Goal: Information Seeking & Learning: Learn about a topic

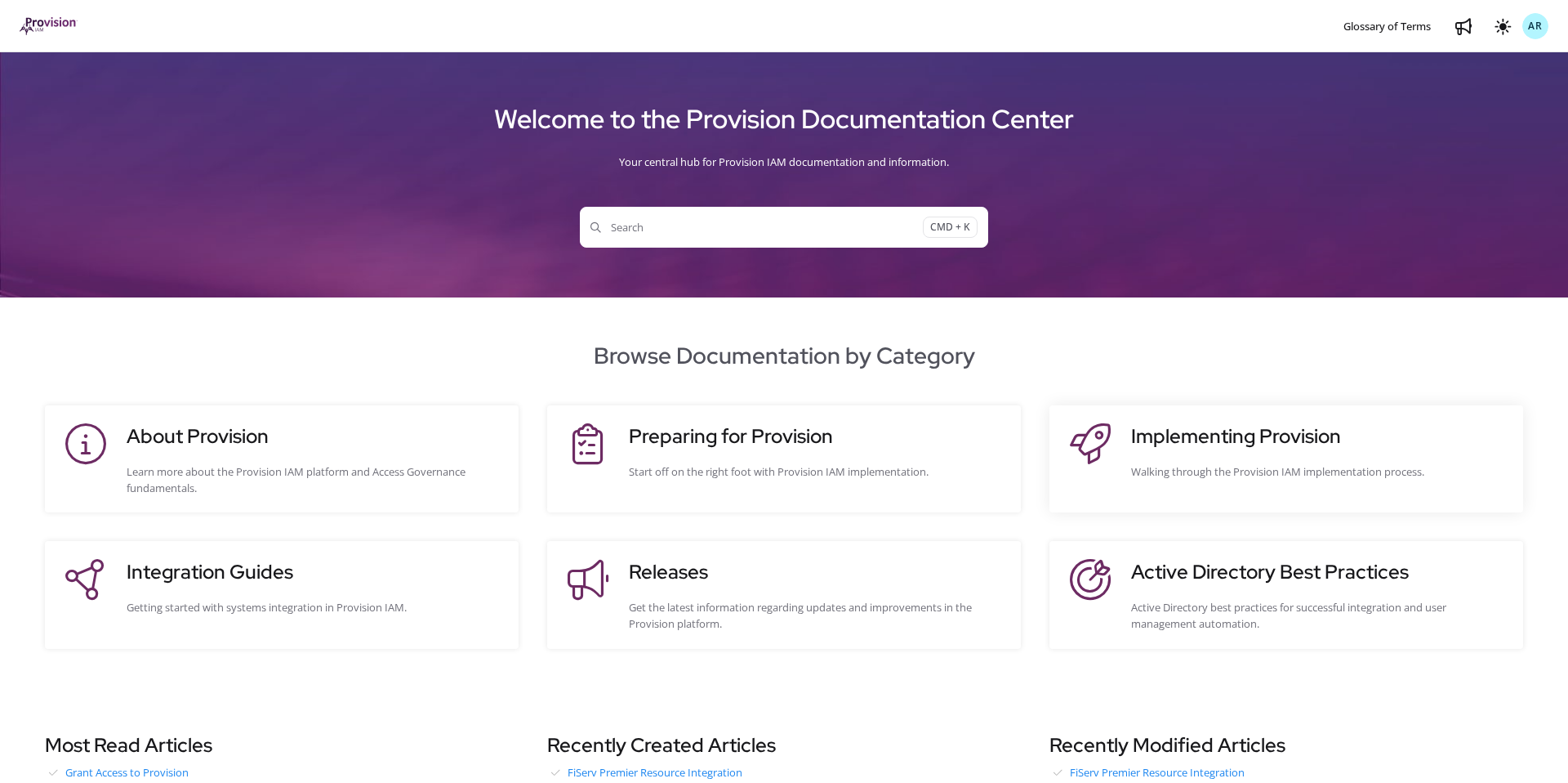
click at [1159, 425] on h3 "Implementing Provision" at bounding box center [1318, 436] width 375 height 30
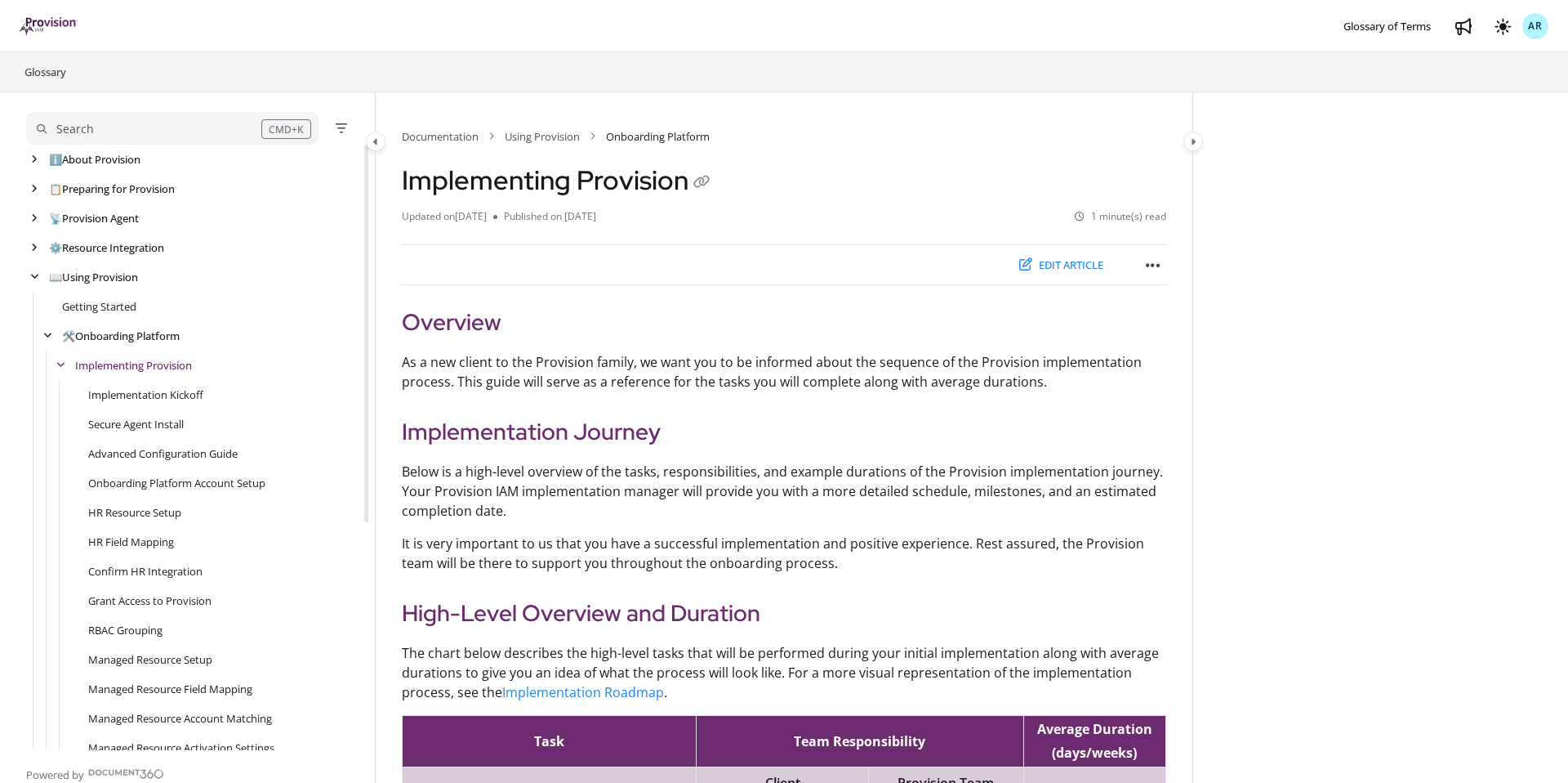
scroll to position [59, 0]
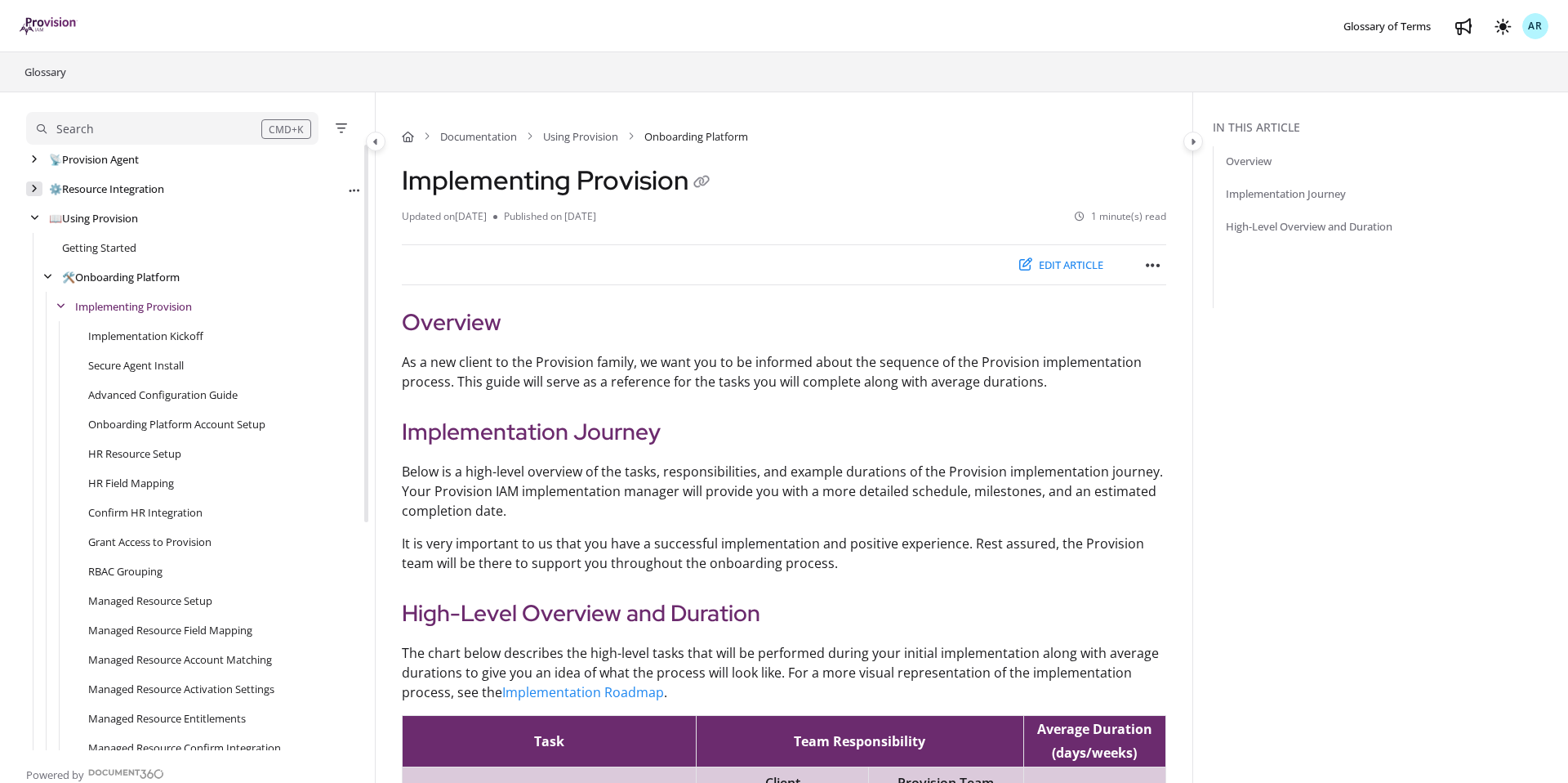
click at [35, 193] on icon "arrow" at bounding box center [35, 189] width 7 height 10
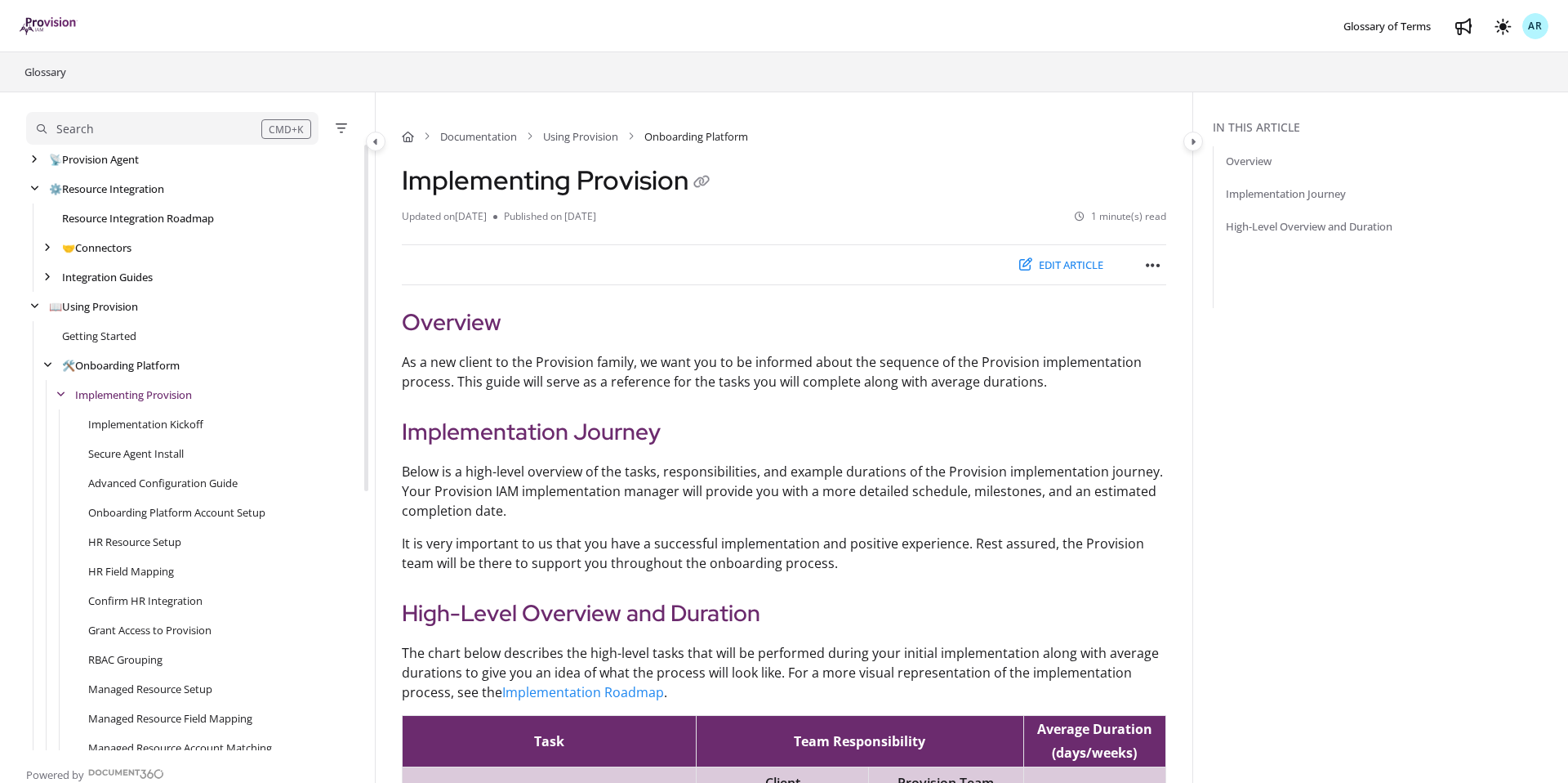
click at [92, 225] on link "Resource Integration Roadmap" at bounding box center [138, 218] width 152 height 17
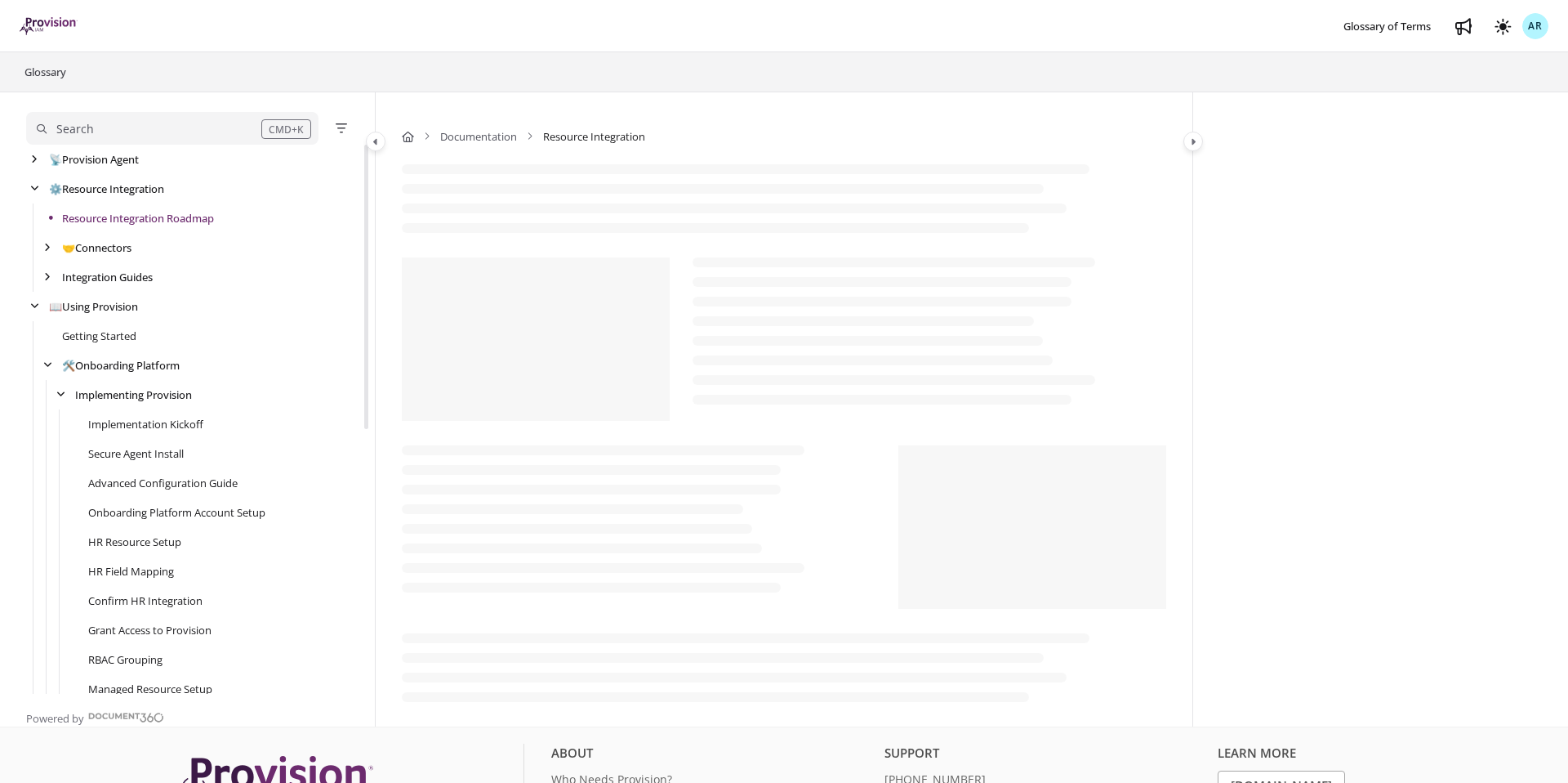
click at [117, 217] on div "ℹ️ About Provision Use ↑/↓ to navigate Export PDF 📋 Preparing for Provision Exp…" at bounding box center [197, 615] width 342 height 1059
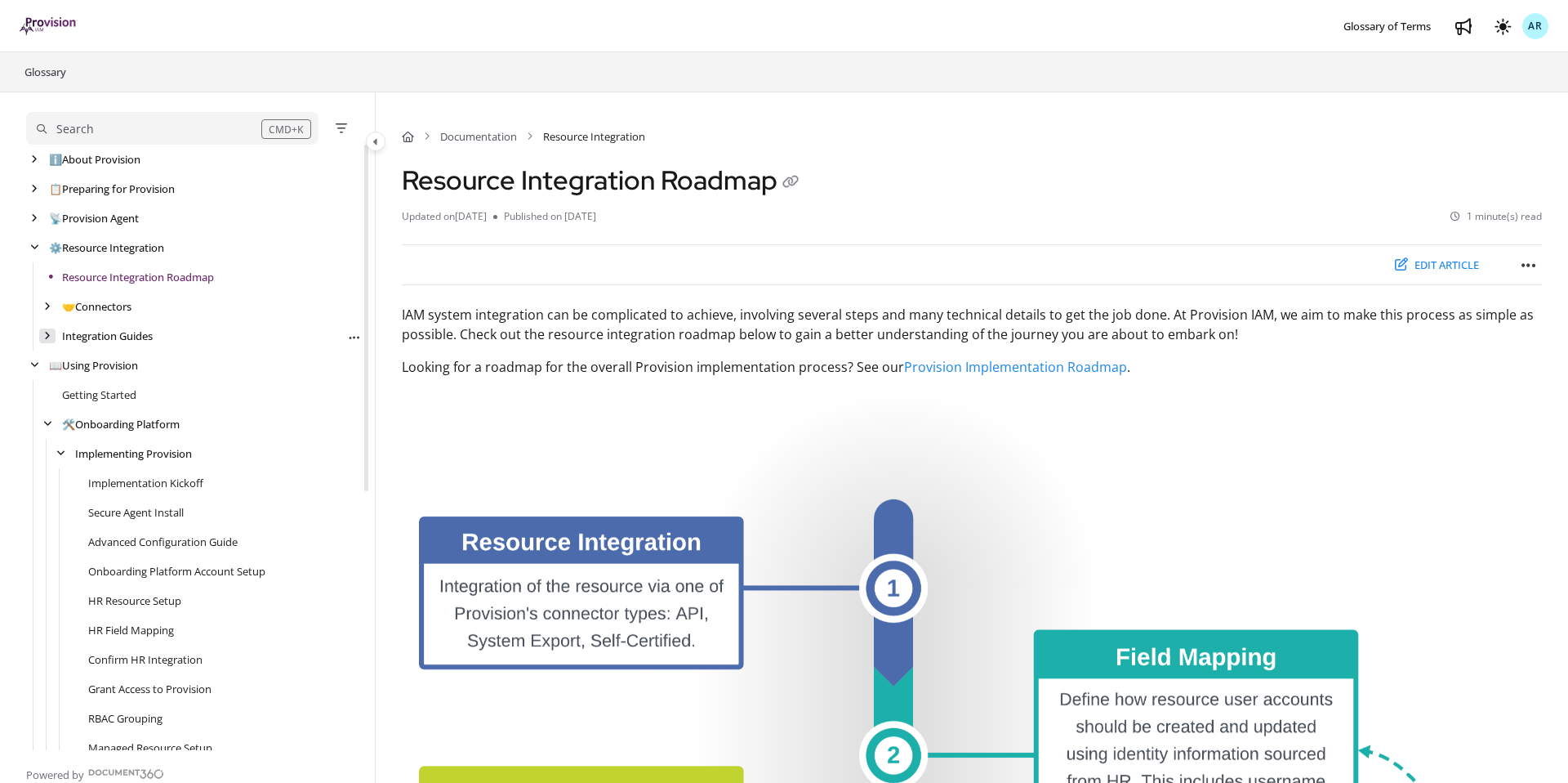
click at [50, 333] on div "arrow" at bounding box center [48, 336] width 16 height 16
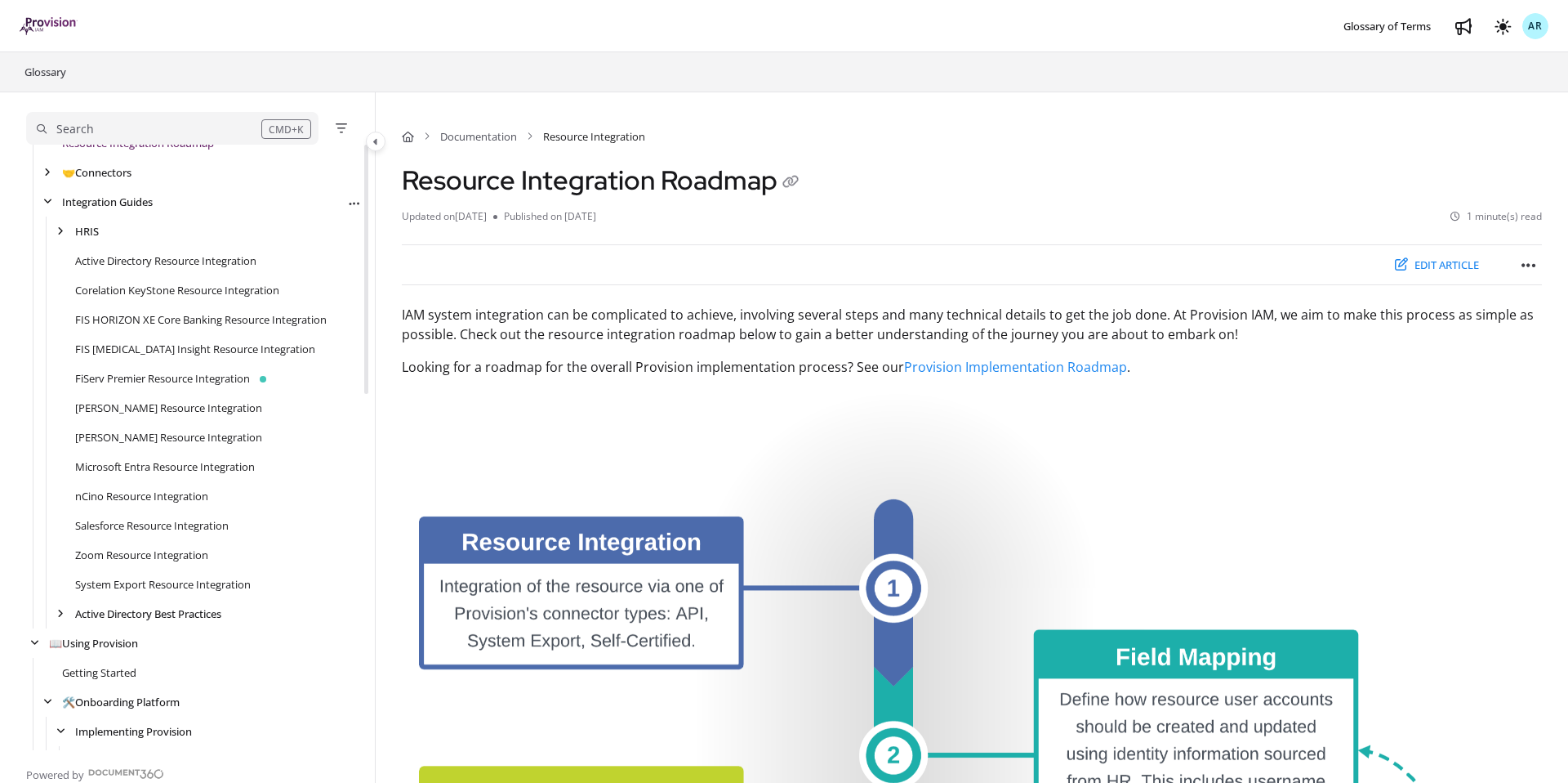
scroll to position [134, 0]
click at [134, 450] on div "[PERSON_NAME] Resource Integration" at bounding box center [194, 436] width 336 height 30
click at [145, 441] on link "[PERSON_NAME] Resource Integration" at bounding box center [168, 436] width 187 height 17
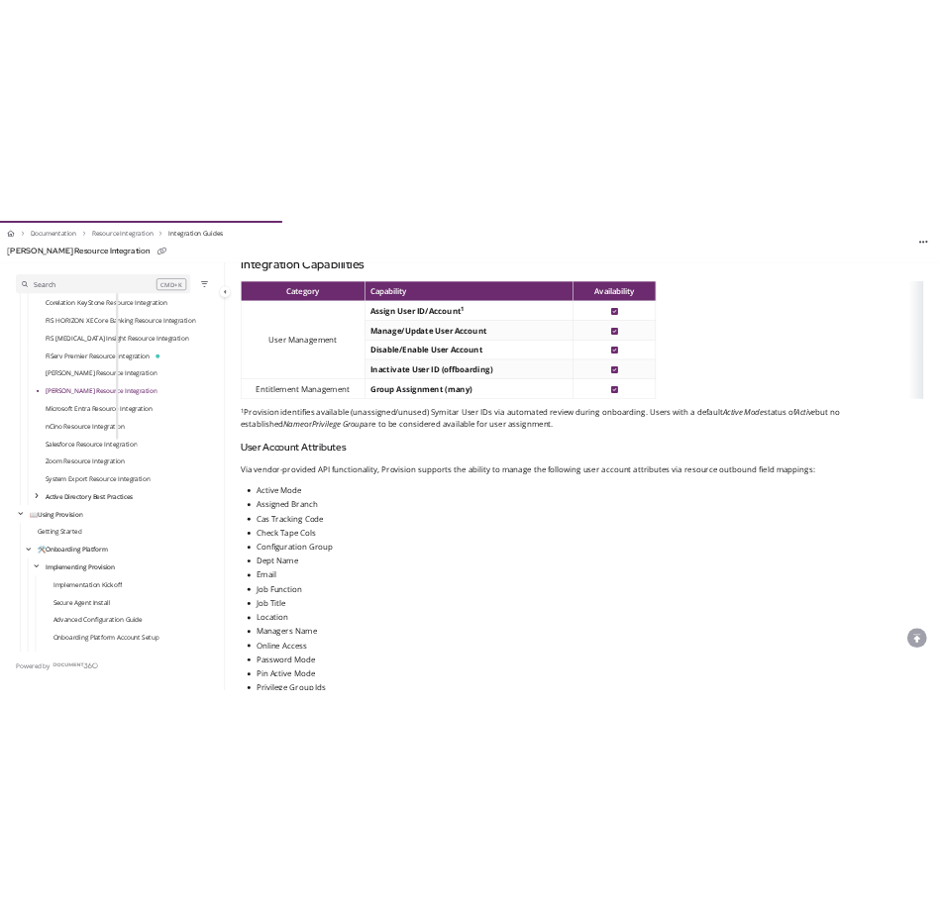
scroll to position [781, 0]
